Goal: Task Accomplishment & Management: Manage account settings

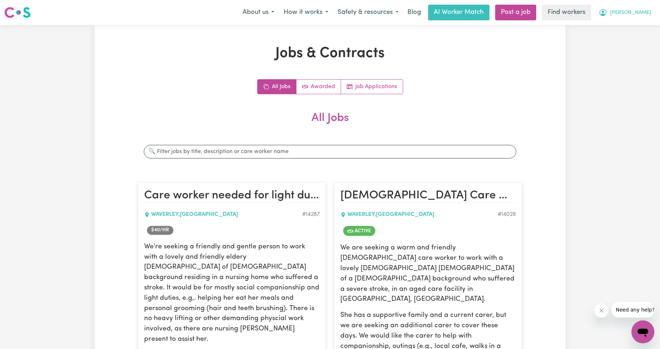
click at [647, 6] on button "[PERSON_NAME]" at bounding box center [625, 12] width 62 height 15
click at [629, 43] on link "Logout" at bounding box center [627, 41] width 56 height 14
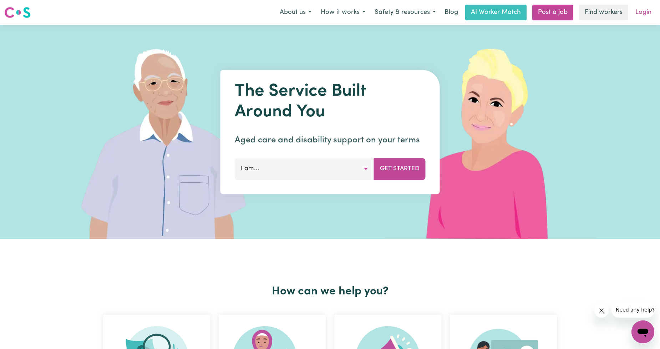
click at [637, 13] on link "Login" at bounding box center [643, 13] width 25 height 16
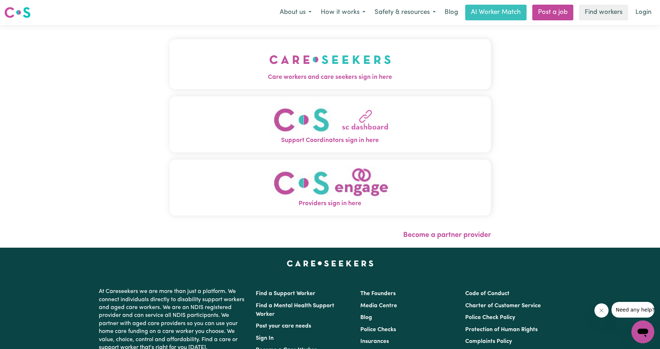
click at [314, 60] on img "Care workers and care seekers sign in here" at bounding box center [330, 59] width 122 height 26
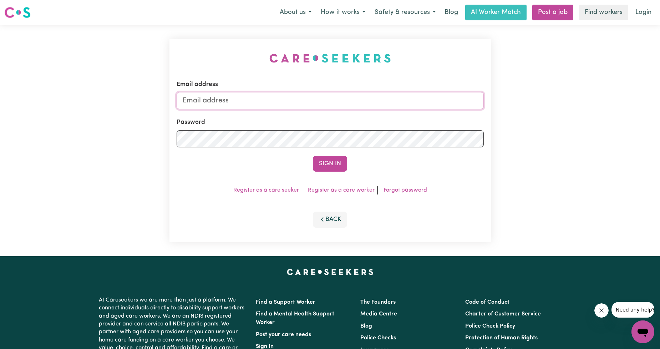
click at [279, 99] on input "Email address" at bounding box center [329, 100] width 307 height 17
drag, startPoint x: 273, startPoint y: 113, endPoint x: 406, endPoint y: 124, distance: 132.7
click at [406, 124] on form "Email address [EMAIL_ADDRESS][PERSON_NAME][DOMAIN_NAME] Password Sign In" at bounding box center [329, 126] width 307 height 92
type input "[EMAIL_ADDRESS][PERSON_NAME][DOMAIN_NAME]"
click at [322, 174] on div "Email address [EMAIL_ADDRESS][PERSON_NAME][DOMAIN_NAME] Password Sign In Regist…" at bounding box center [329, 140] width 321 height 203
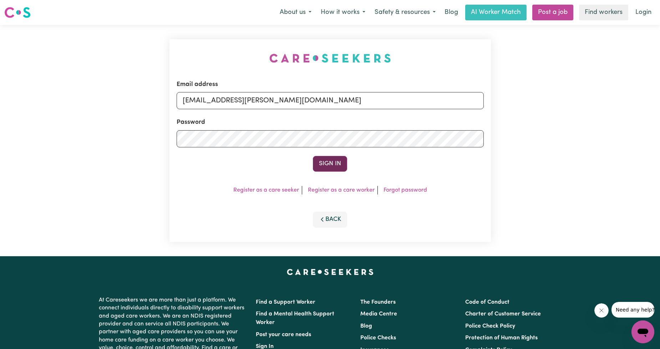
click at [327, 160] on button "Sign In" at bounding box center [330, 164] width 34 height 16
